Goal: Information Seeking & Learning: Check status

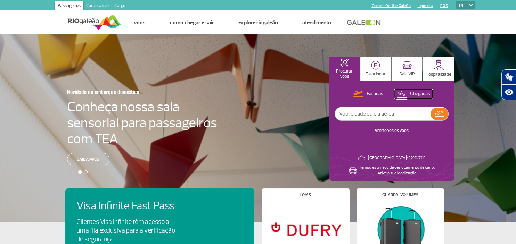
click at [413, 93] on p "Chegadas" at bounding box center [420, 94] width 20 height 7
click at [358, 116] on input "text" at bounding box center [382, 113] width 95 height 13
type input "tap"
click at [439, 113] on img at bounding box center [439, 114] width 10 height 10
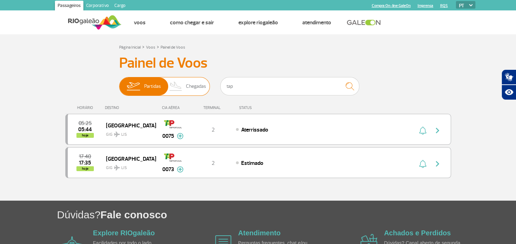
click at [176, 85] on img at bounding box center [176, 86] width 20 height 18
click at [119, 83] on input "Partidas Chegadas" at bounding box center [119, 83] width 0 height 0
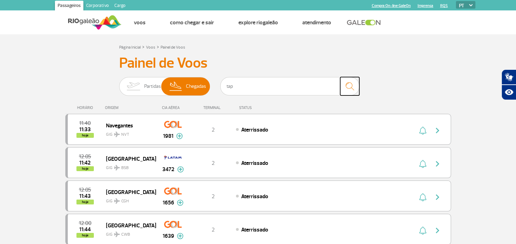
click at [349, 86] on img "submit" at bounding box center [349, 86] width 15 height 14
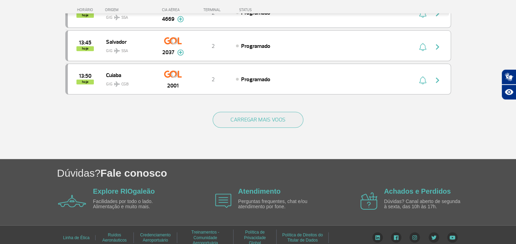
scroll to position [690, 0]
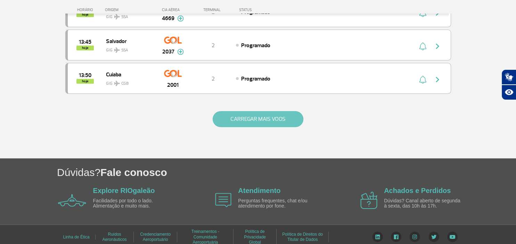
click at [259, 115] on button "CARREGAR MAIS VOOS" at bounding box center [257, 119] width 91 height 16
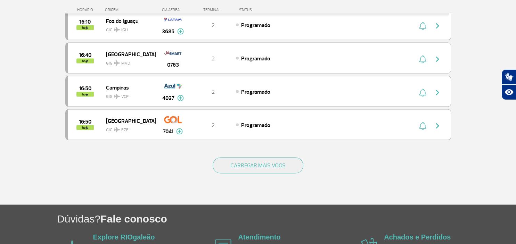
scroll to position [1314, 0]
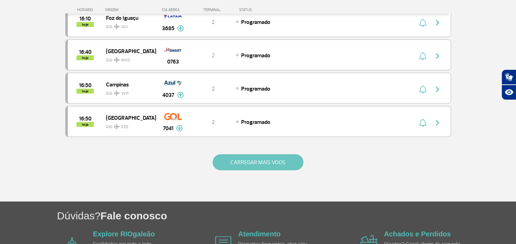
click at [249, 154] on button "CARREGAR MAIS VOOS" at bounding box center [257, 162] width 91 height 16
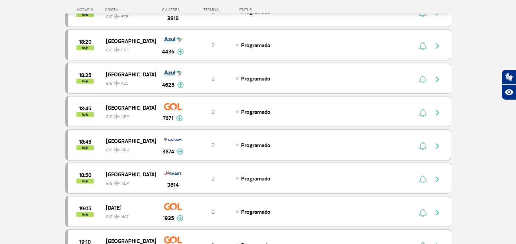
scroll to position [1937, 0]
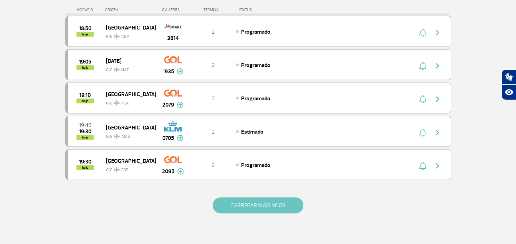
click at [253, 198] on button "CARREGAR MAIS VOOS" at bounding box center [257, 206] width 91 height 16
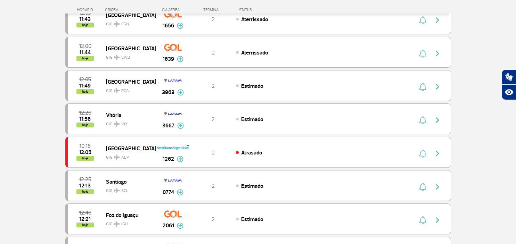
scroll to position [36, 0]
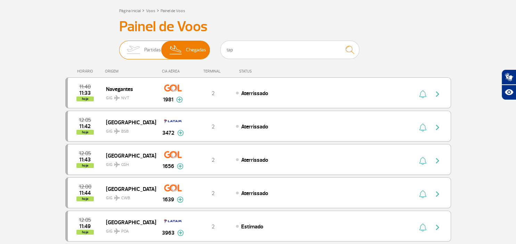
click at [148, 48] on span "Partidas" at bounding box center [152, 50] width 17 height 18
click at [119, 47] on input "Partidas Chegadas" at bounding box center [119, 47] width 0 height 0
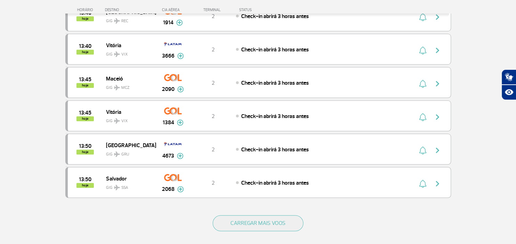
scroll to position [690, 0]
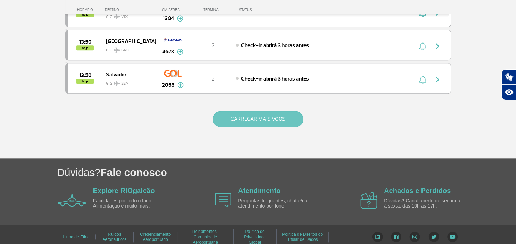
click at [253, 114] on button "CARREGAR MAIS VOOS" at bounding box center [257, 119] width 91 height 16
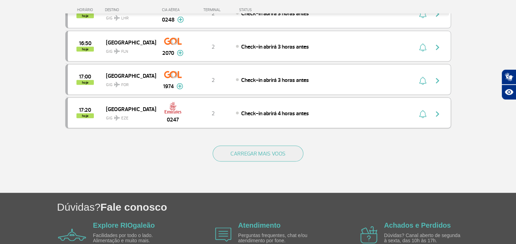
scroll to position [1347, 0]
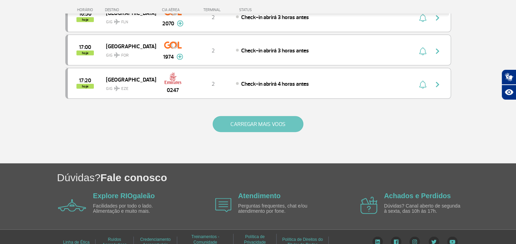
click at [268, 116] on button "CARREGAR MAIS VOOS" at bounding box center [257, 124] width 91 height 16
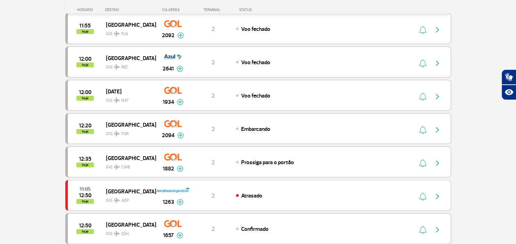
scroll to position [0, 0]
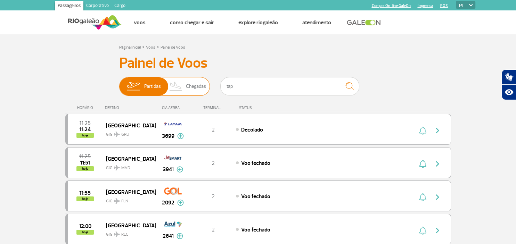
click at [198, 85] on span "Chegadas" at bounding box center [196, 86] width 20 height 18
click at [119, 83] on input "Partidas Chegadas" at bounding box center [119, 83] width 0 height 0
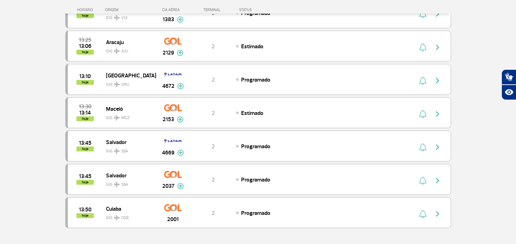
scroll to position [690, 0]
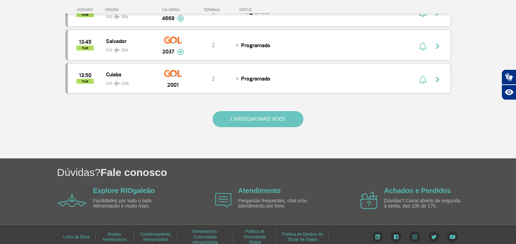
click at [243, 114] on button "CARREGAR MAIS VOOS" at bounding box center [257, 119] width 91 height 16
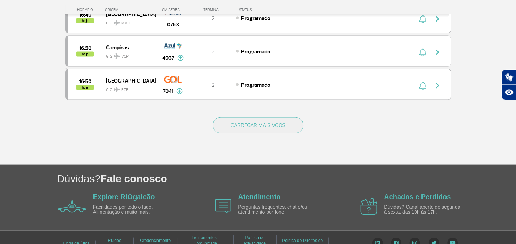
scroll to position [1351, 0]
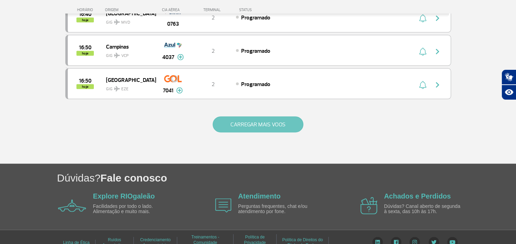
click at [249, 117] on button "CARREGAR MAIS VOOS" at bounding box center [257, 125] width 91 height 16
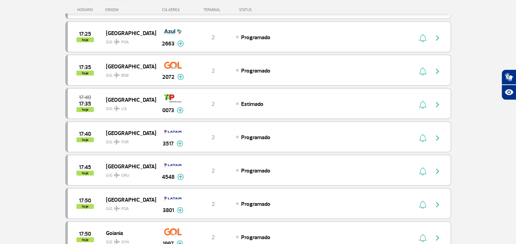
scroll to position [1498, 0]
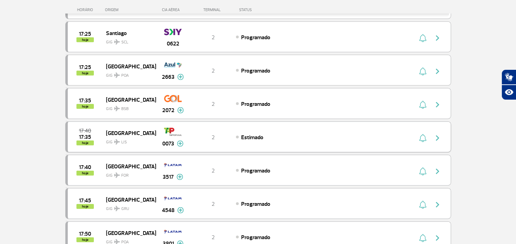
click at [113, 128] on span "[GEOGRAPHIC_DATA]" at bounding box center [128, 132] width 44 height 9
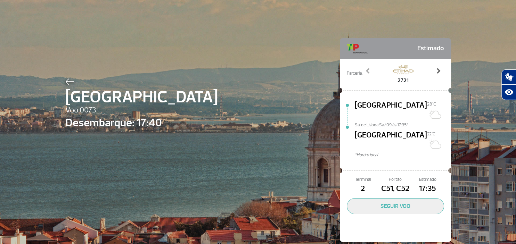
click at [437, 70] on span at bounding box center [437, 70] width 7 height 7
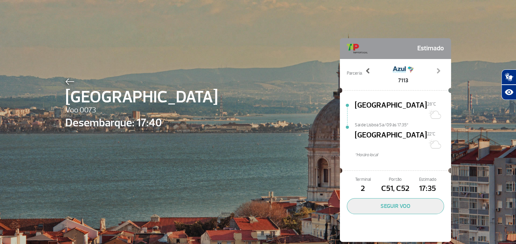
click at [366, 70] on span at bounding box center [367, 70] width 7 height 7
